Goal: Transaction & Acquisition: Purchase product/service

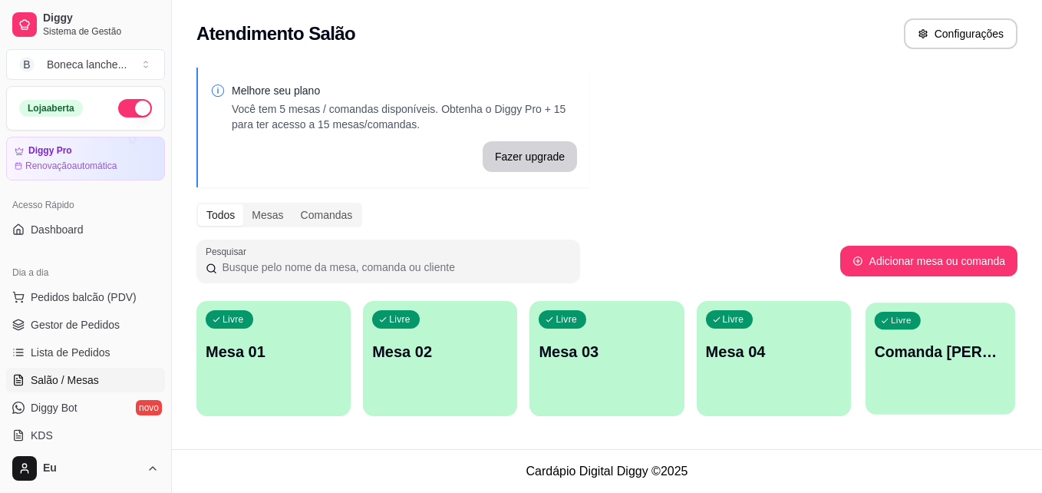
click at [919, 346] on p "Comanda [PERSON_NAME]" at bounding box center [940, 351] width 132 height 21
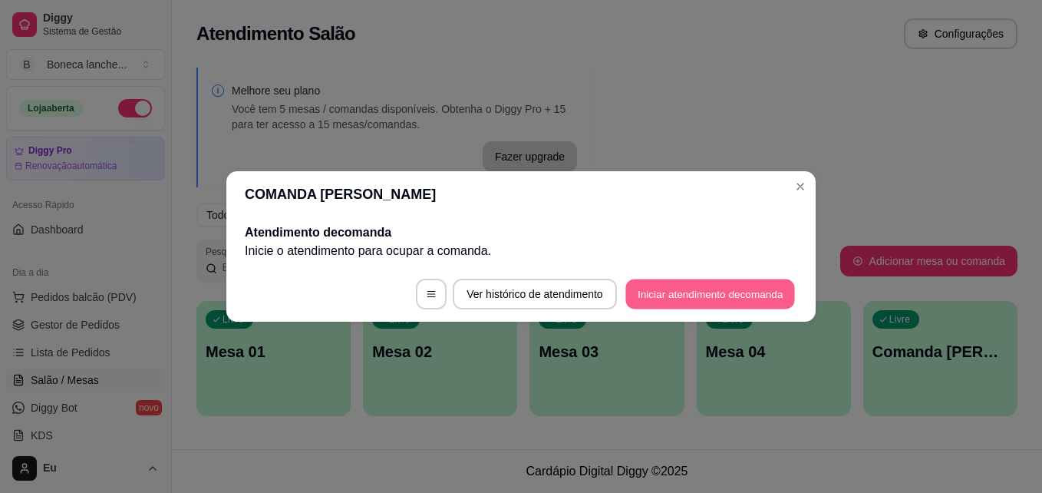
click at [662, 292] on button "Iniciar atendimento de comanda" at bounding box center [710, 294] width 170 height 30
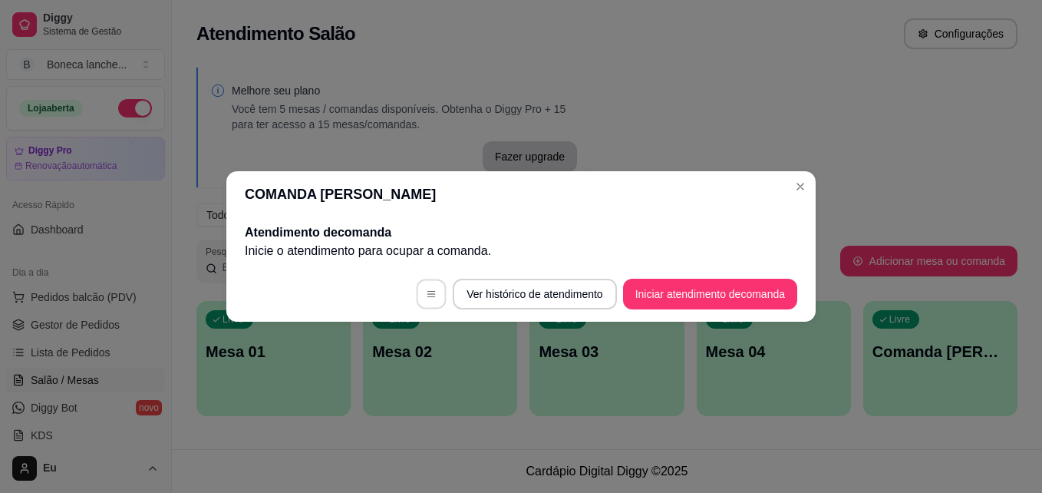
click at [428, 298] on icon "button" at bounding box center [431, 294] width 11 height 11
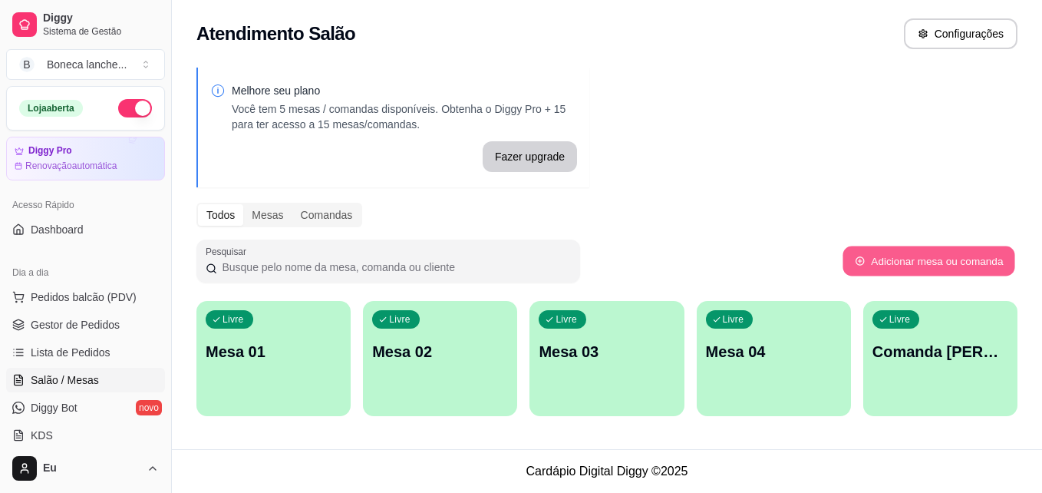
click at [935, 250] on button "Adicionar mesa ou comanda" at bounding box center [929, 261] width 172 height 30
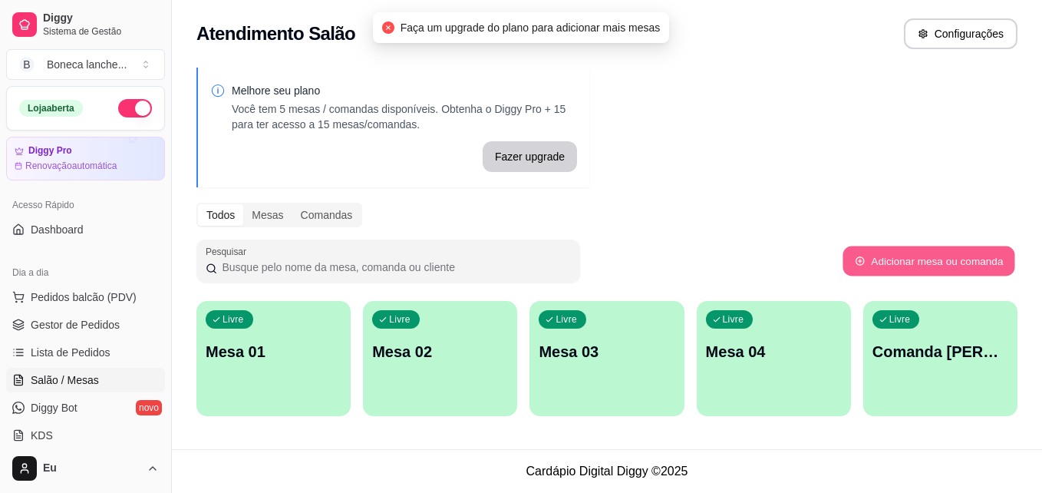
click at [935, 250] on button "Adicionar mesa ou comanda" at bounding box center [929, 261] width 172 height 30
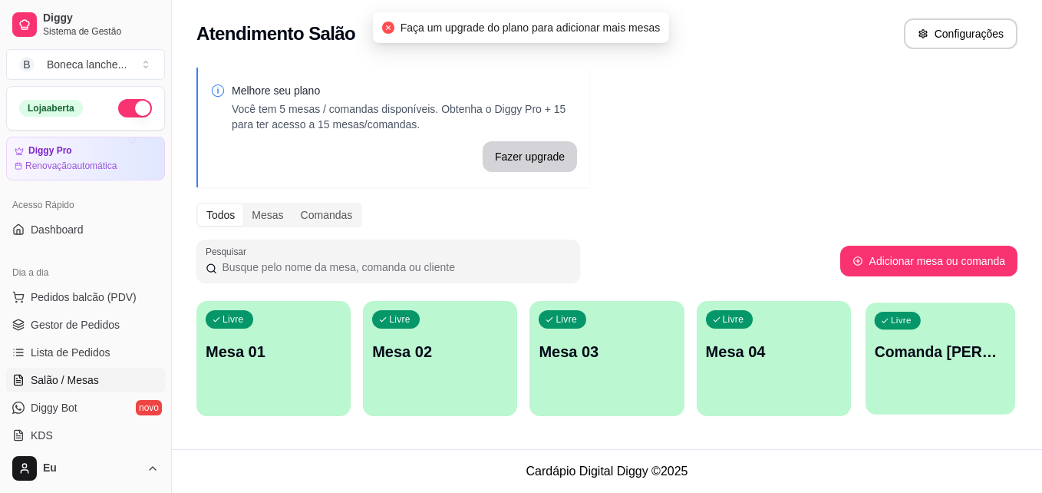
click at [915, 369] on div "Livre Comanda [PERSON_NAME]" at bounding box center [941, 349] width 150 height 94
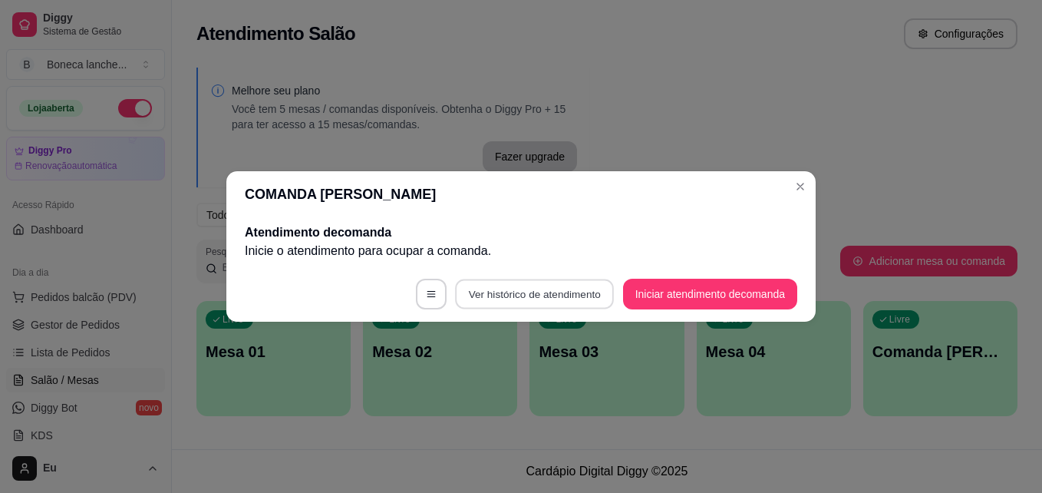
click at [543, 296] on button "Ver histórico de atendimento" at bounding box center [534, 294] width 159 height 30
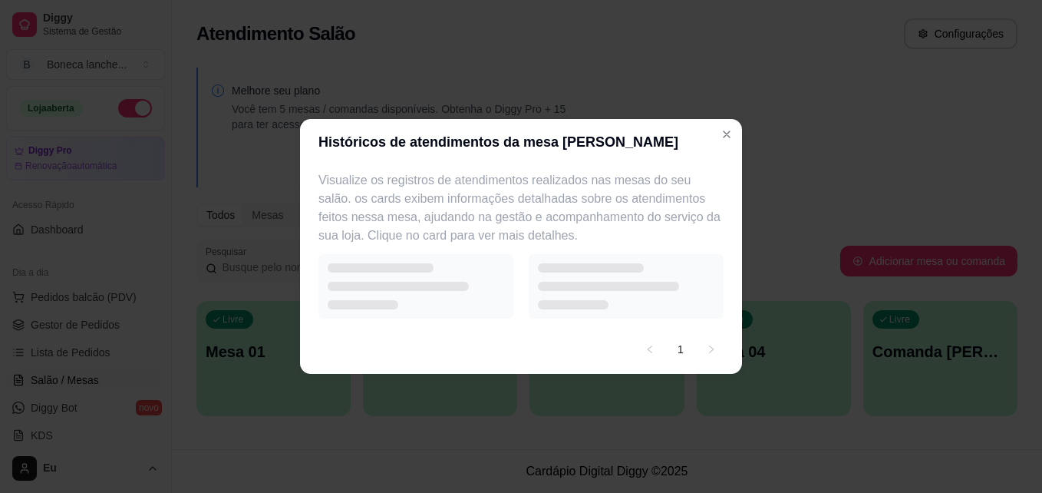
select select "7"
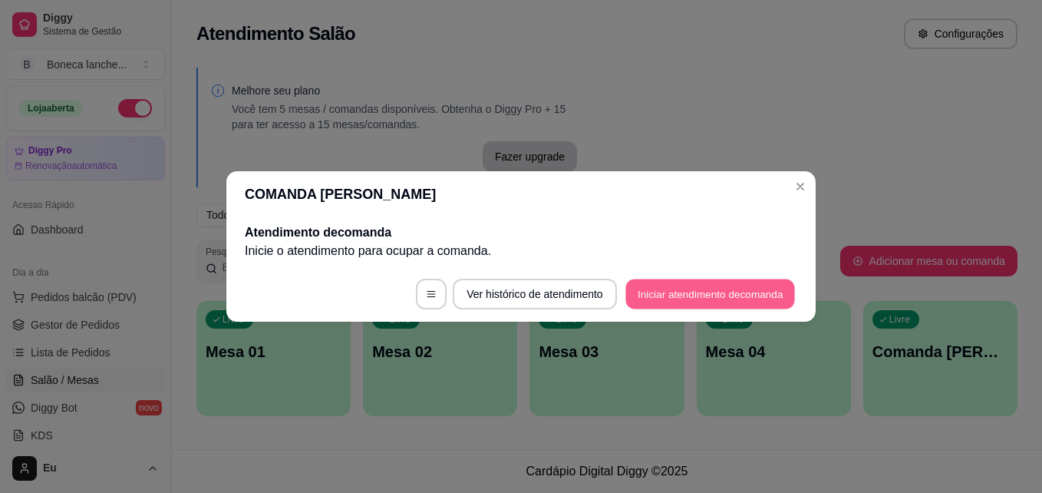
click at [688, 305] on button "Iniciar atendimento de comanda" at bounding box center [710, 294] width 170 height 30
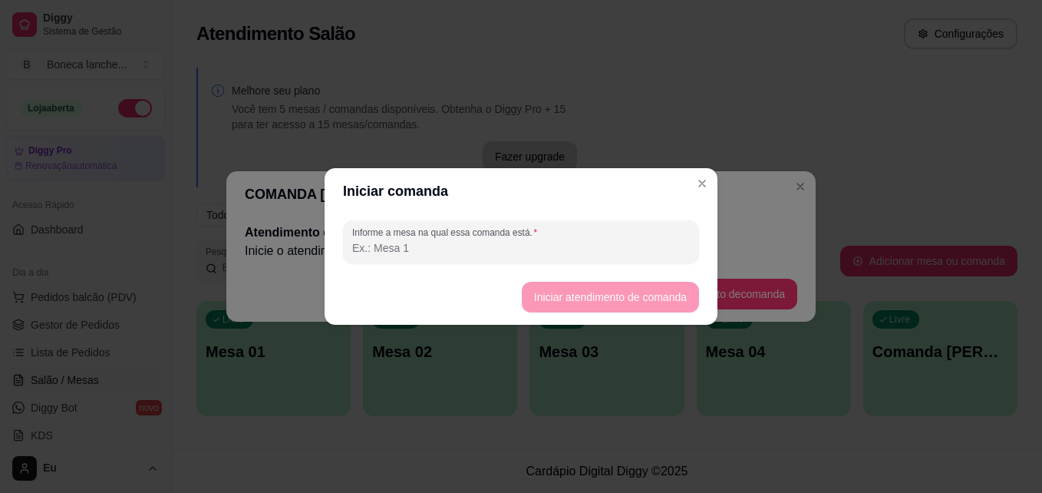
click at [595, 252] on input "Informe a mesa na qual essa comanda está." at bounding box center [521, 247] width 338 height 15
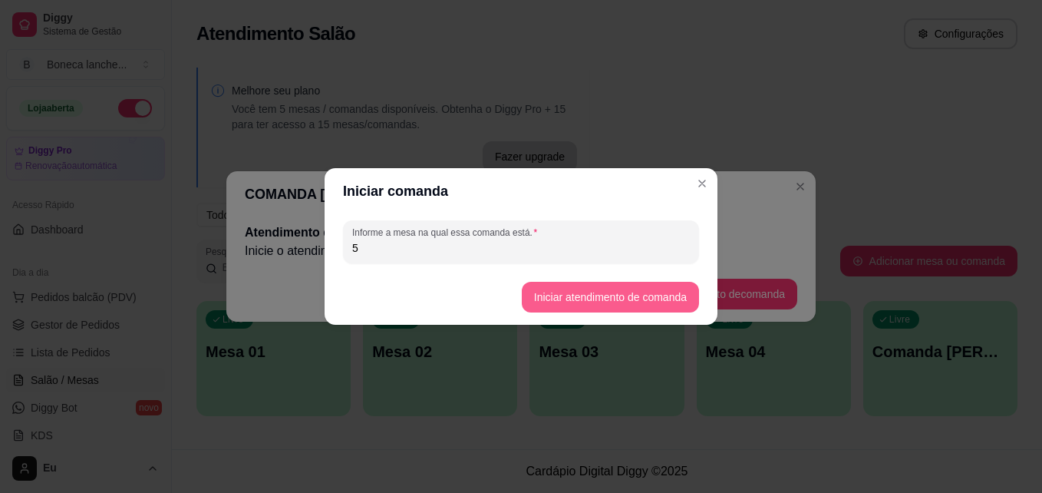
type input "5"
click at [614, 289] on button "Iniciar atendimento de comanda" at bounding box center [610, 297] width 172 height 30
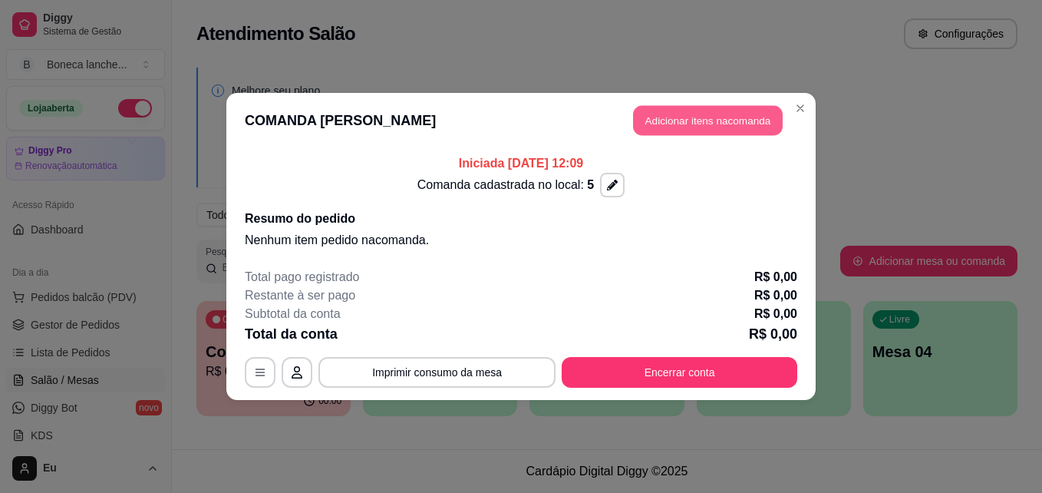
click at [688, 129] on button "Adicionar itens na comanda" at bounding box center [708, 121] width 150 height 30
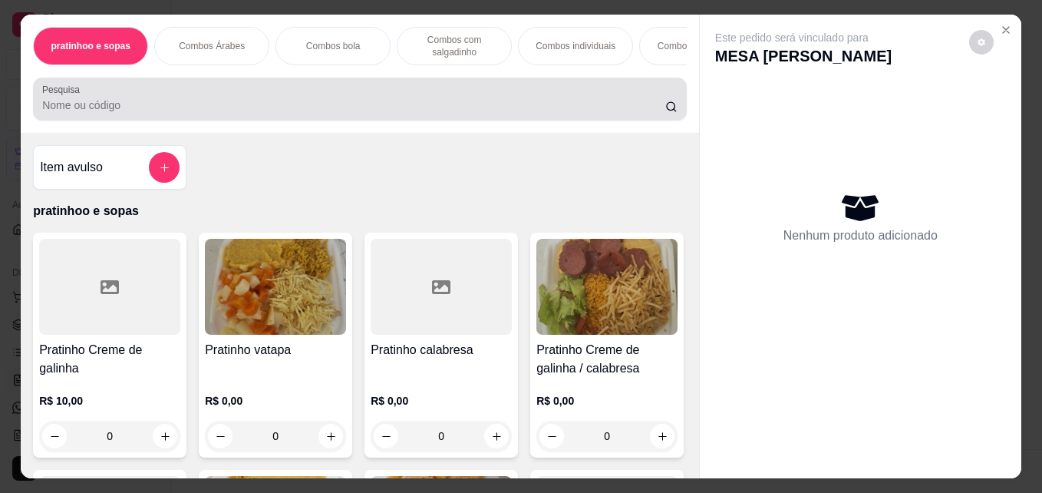
click at [460, 107] on input "Pesquisa" at bounding box center [353, 104] width 623 height 15
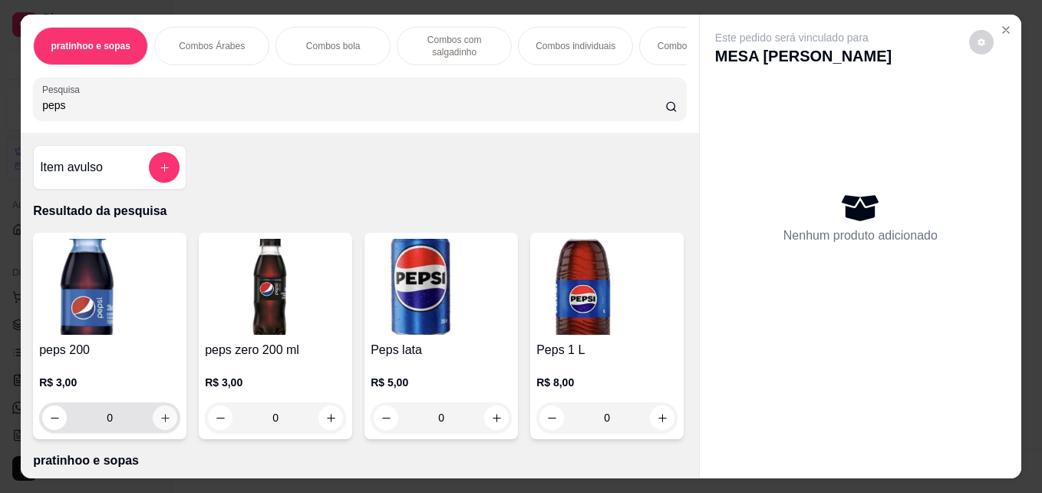
type input "peps"
click at [160, 421] on icon "increase-product-quantity" at bounding box center [166, 418] width 12 height 12
type input "1"
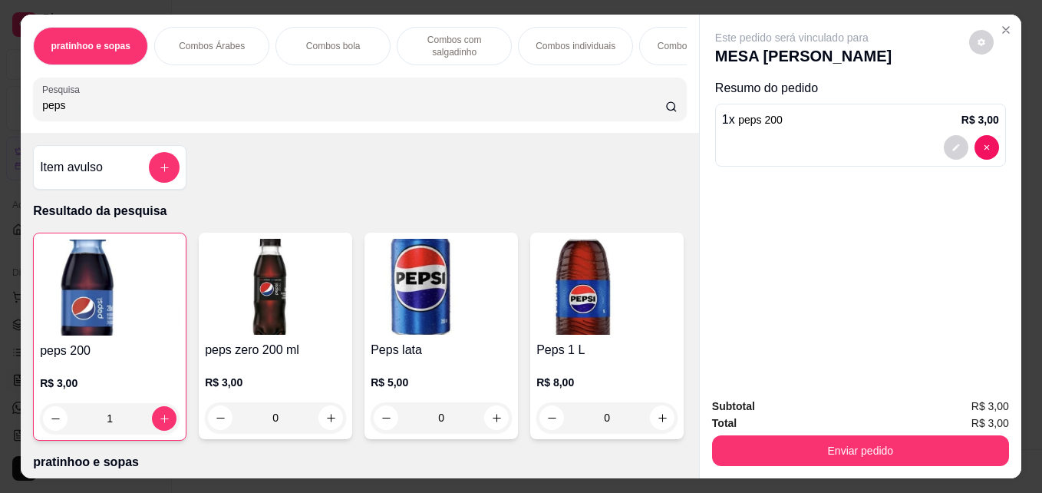
click at [601, 334] on div "peps 200 R$ 3,00 1 peps zero 200 ml R$ 3,00 0 Peps lata R$ 5,00 0 Peps 1 L R$ 8…" at bounding box center [360, 337] width 654 height 208
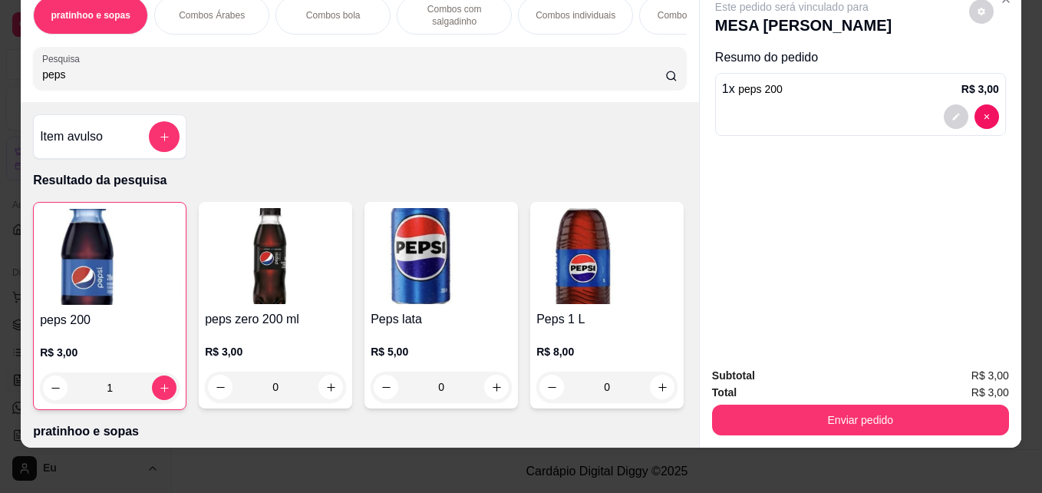
scroll to position [40, 0]
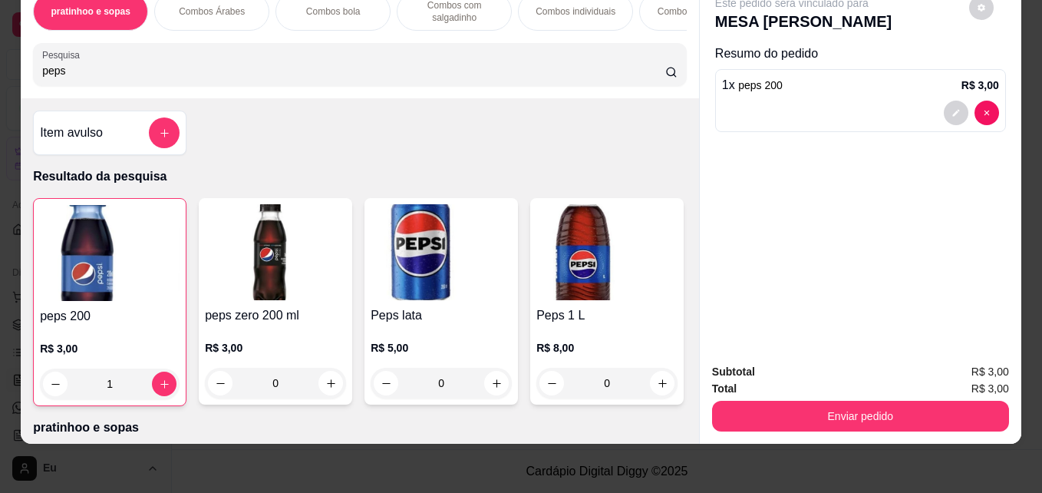
click at [601, 334] on div "peps 200 R$ 3,00 1 peps zero 200 ml R$ 3,00 0 Peps lata R$ 5,00 0 Peps 1 L R$ 8…" at bounding box center [360, 302] width 654 height 208
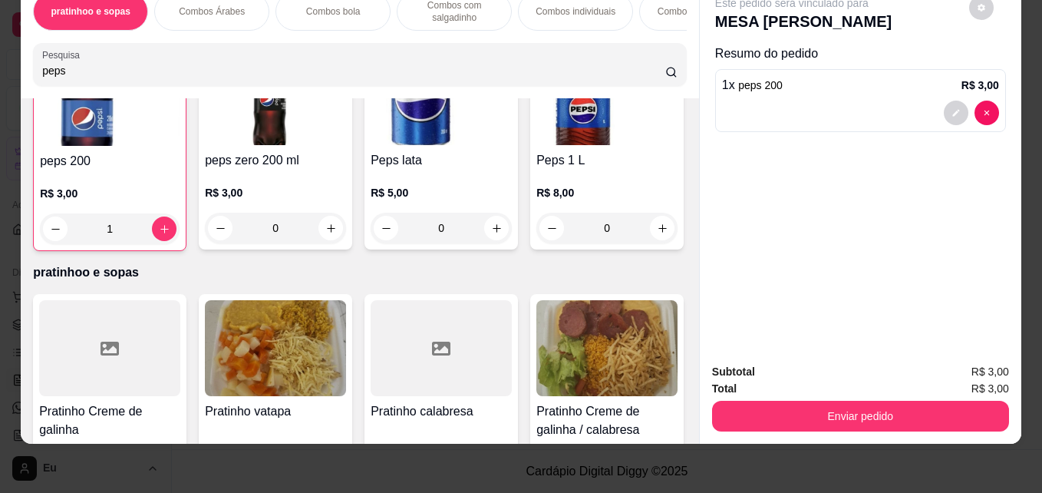
scroll to position [184, 0]
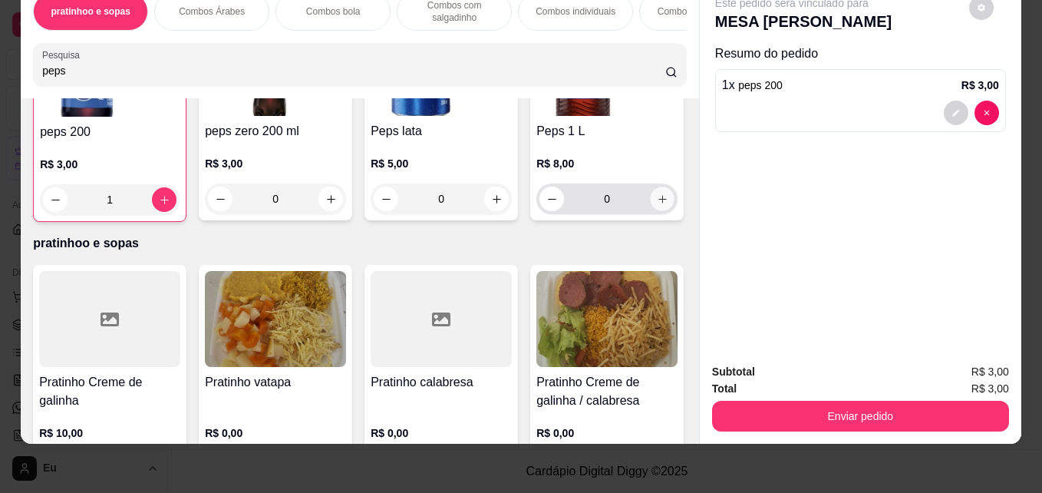
click at [651, 211] on button "increase-product-quantity" at bounding box center [663, 199] width 24 height 24
type input "1"
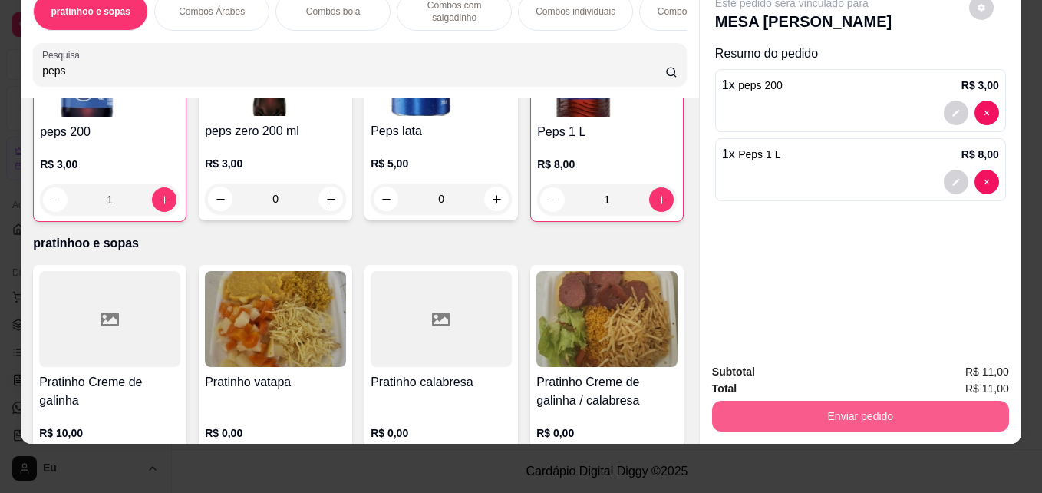
click at [839, 401] on button "Enviar pedido" at bounding box center [860, 416] width 297 height 31
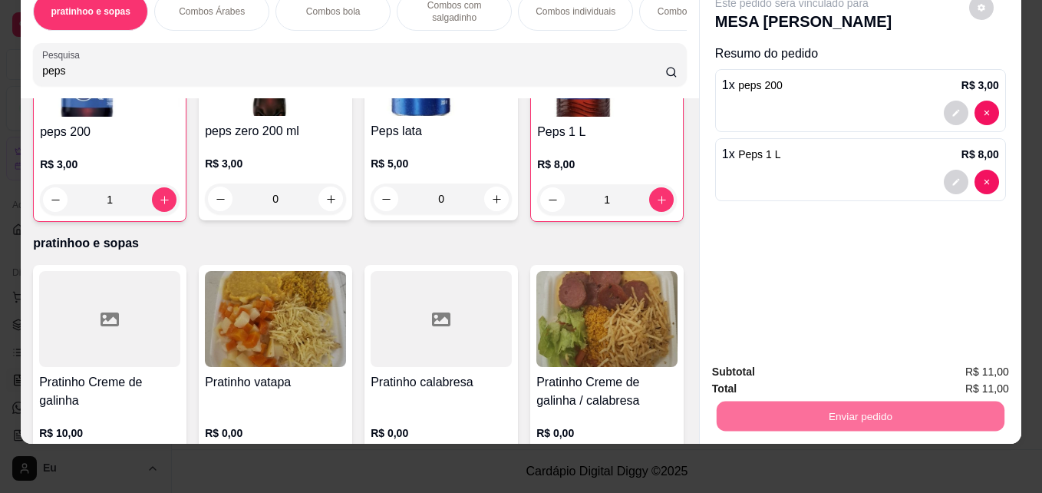
click at [838, 358] on button "Não registrar e enviar pedido" at bounding box center [809, 366] width 155 height 28
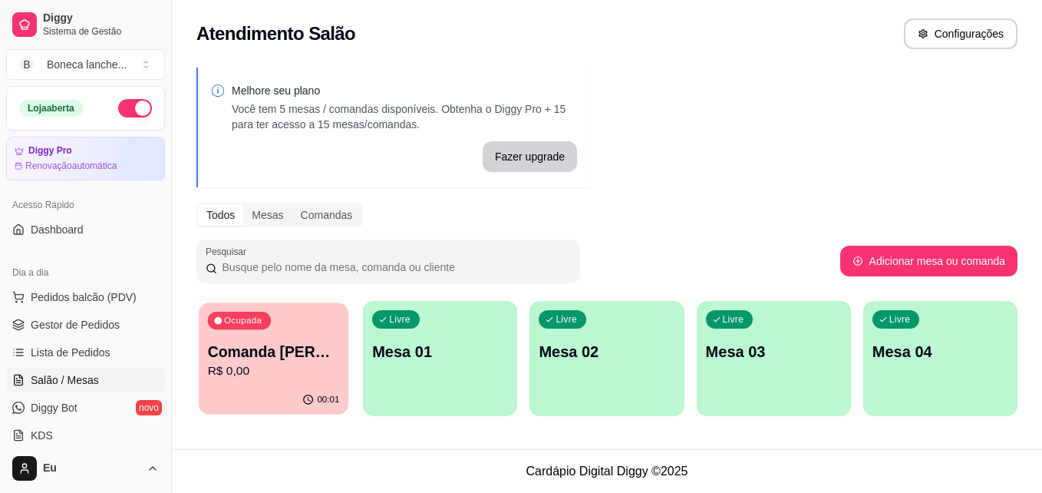
click at [262, 368] on p "R$ 0,00" at bounding box center [274, 371] width 132 height 18
click at [262, 368] on p "Total pago registrado" at bounding box center [297, 370] width 117 height 19
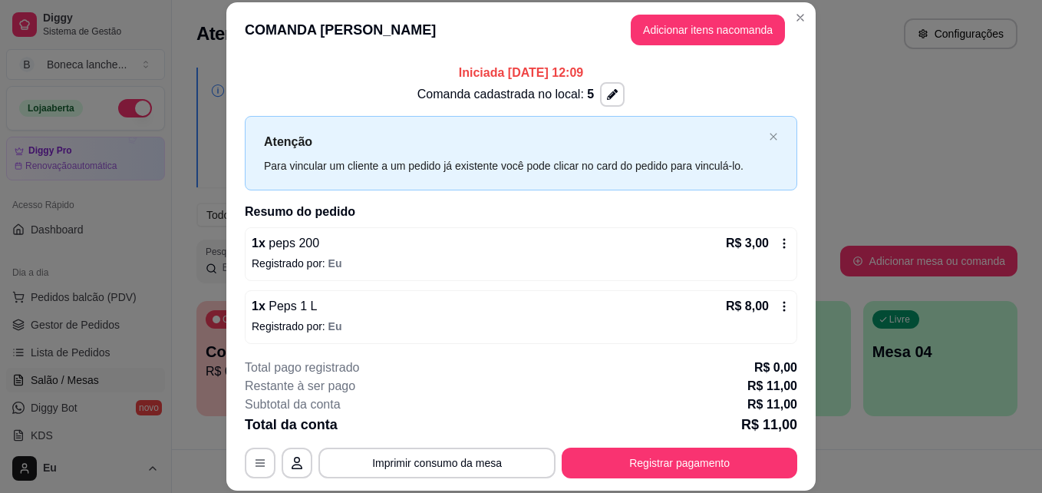
click at [492, 318] on div "1 x Peps 1 L R$ 8,00 Registrado por: [PERSON_NAME]" at bounding box center [521, 317] width 552 height 54
